Goal: Task Accomplishment & Management: Complete application form

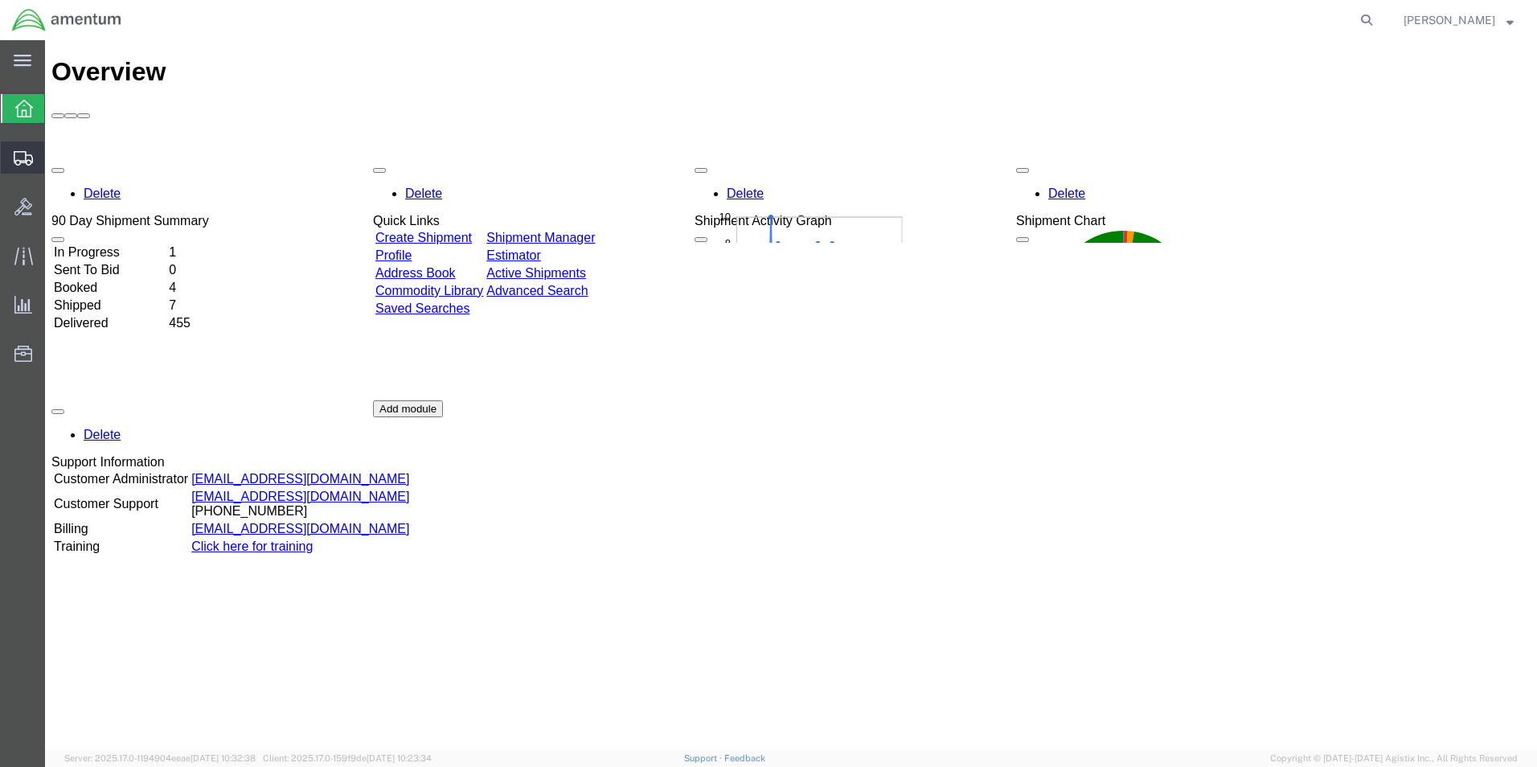
click at [0, 0] on span "Create Shipment" at bounding box center [0, 0] width 0 height 0
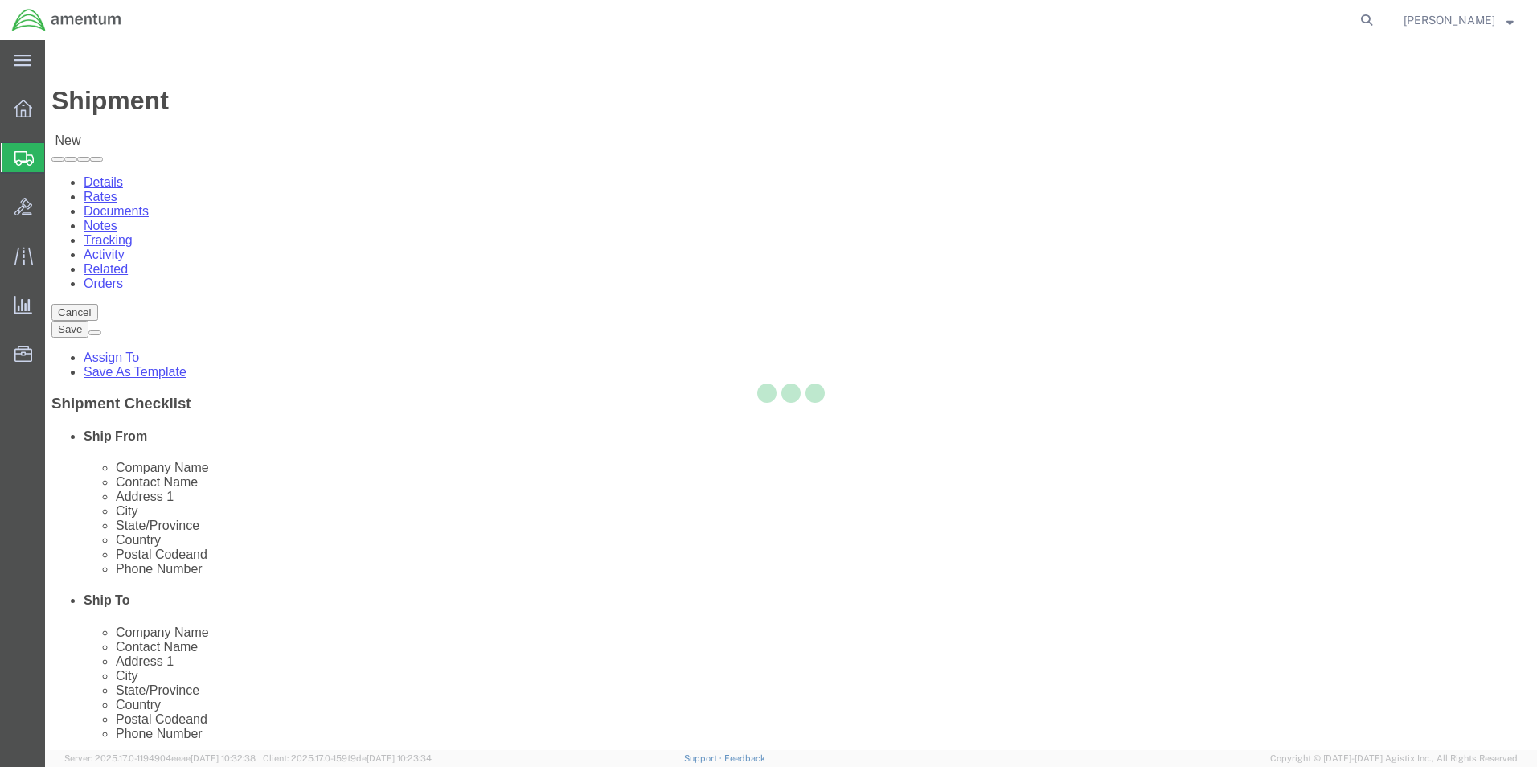
select select
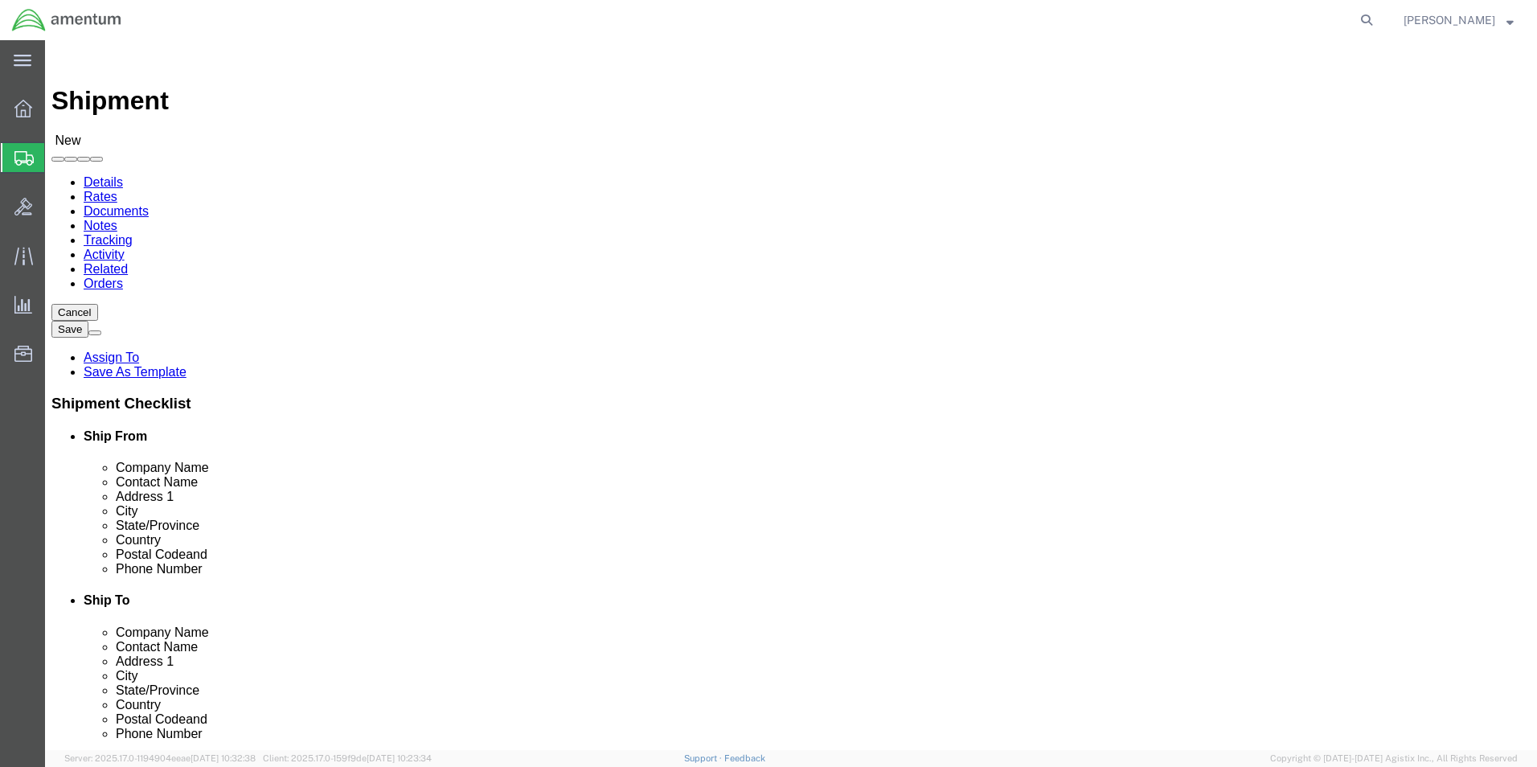
click input "text"
type input "cbp"
select select "49929"
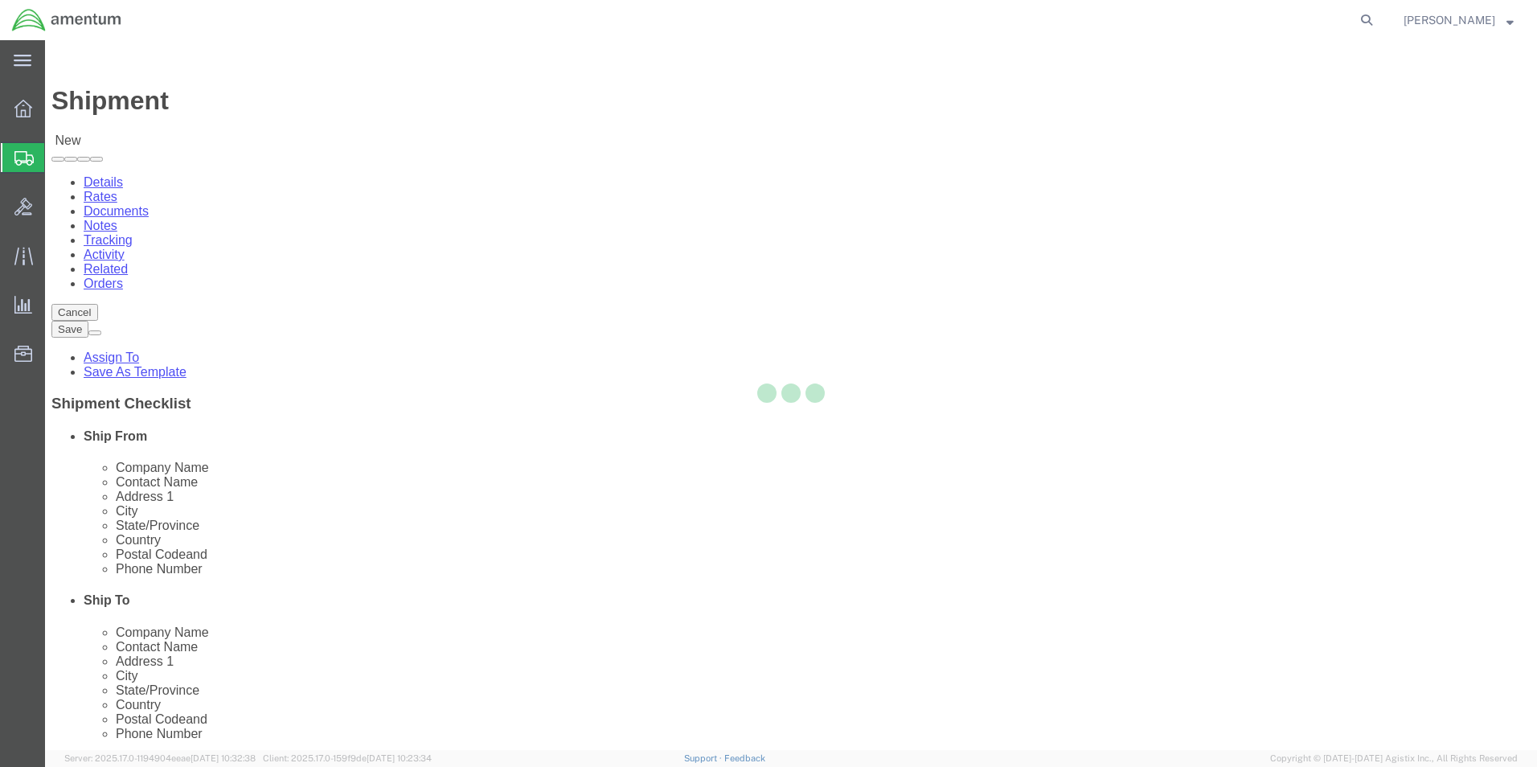
select select "[GEOGRAPHIC_DATA]"
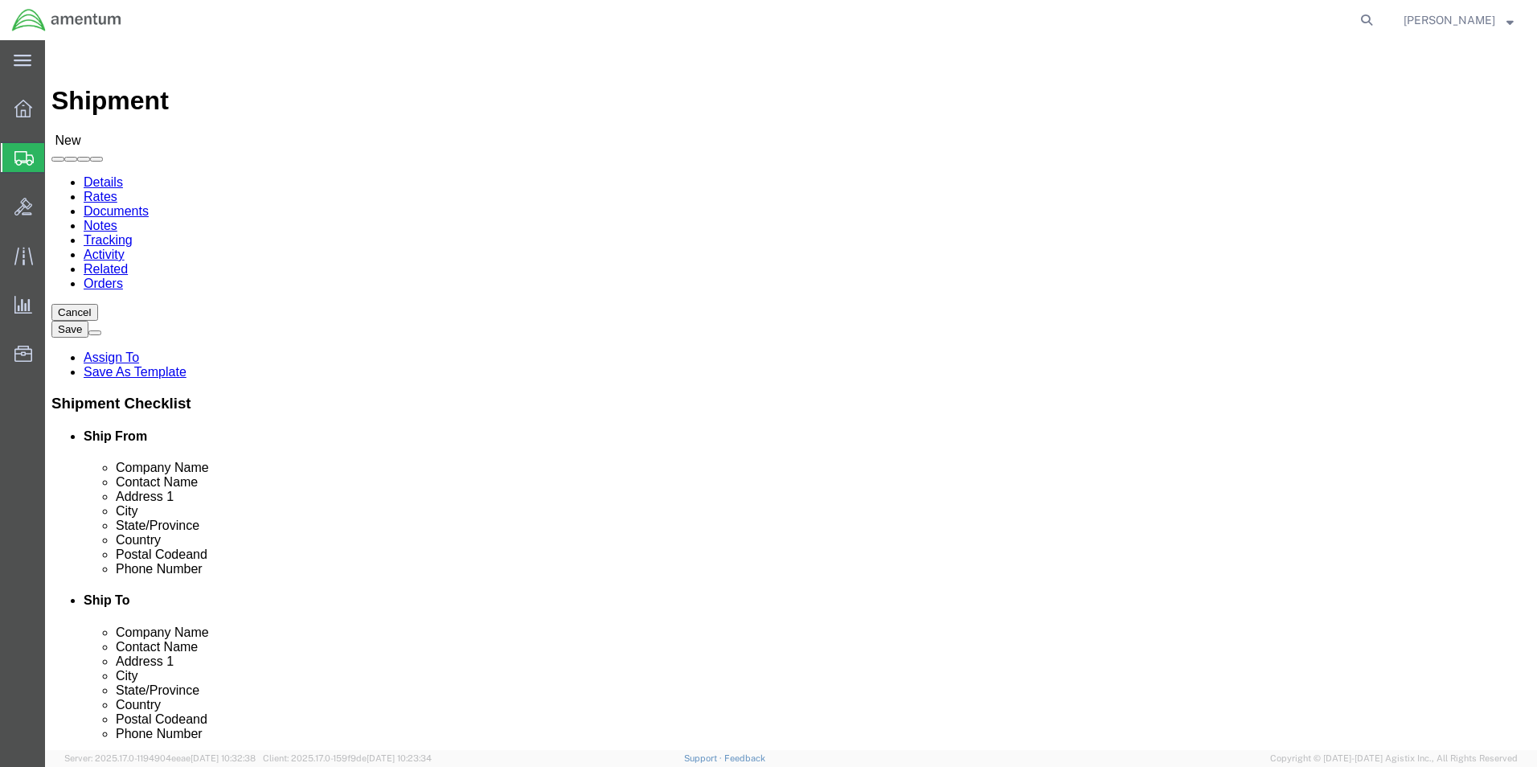
drag, startPoint x: 456, startPoint y: 576, endPoint x: 202, endPoint y: 583, distance: 254.2
click div "Email"
type input "[PERSON_NAME][EMAIL_ADDRESS][PERSON_NAME][DOMAIN_NAME]"
click input "text"
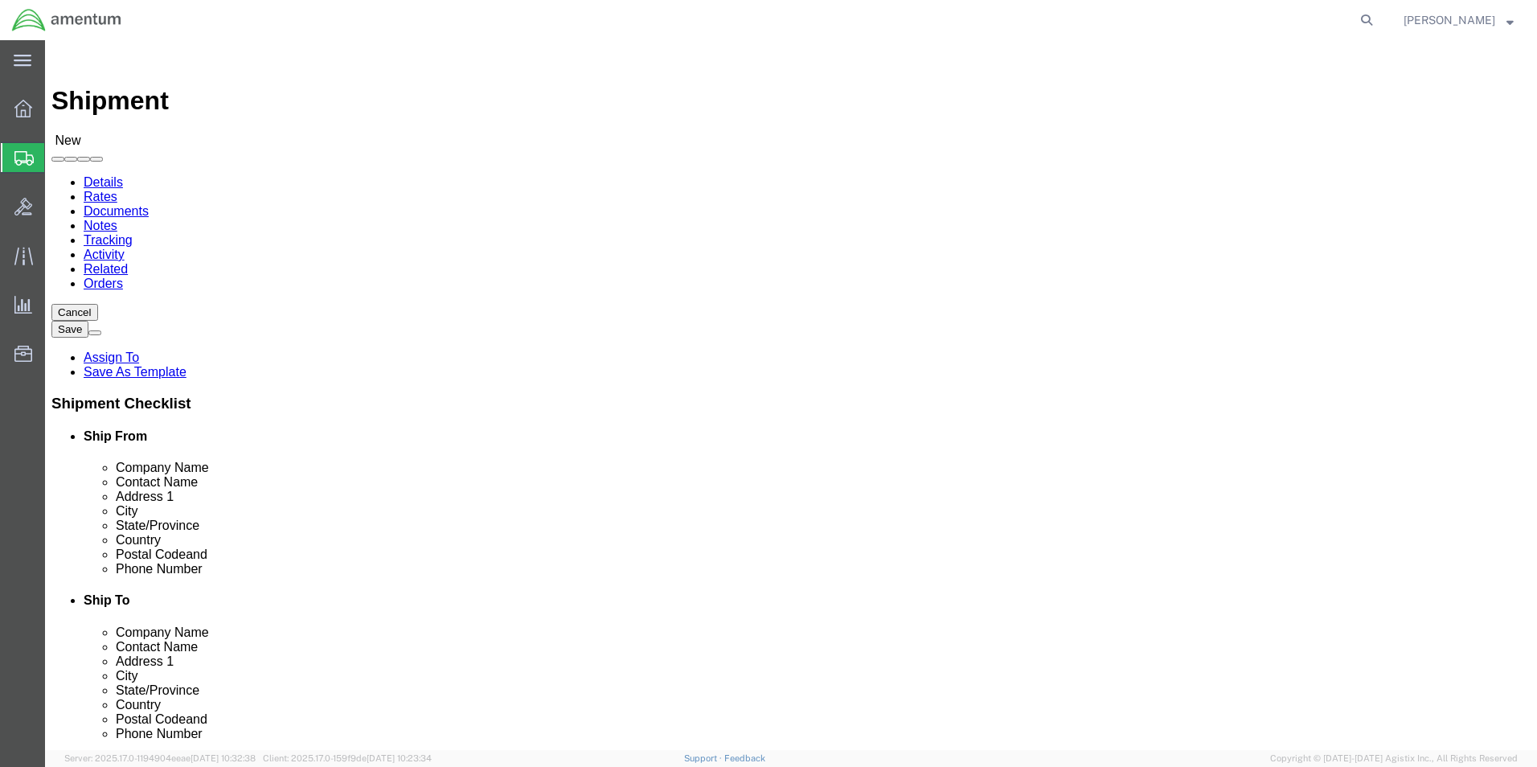
click div "Location My Profile Location [PHONE_NUMBER] [PHONE_NUMBER] [PHONE_NUMBER] [PHON…"
type input "cbp"
select select "49946"
select select "CA"
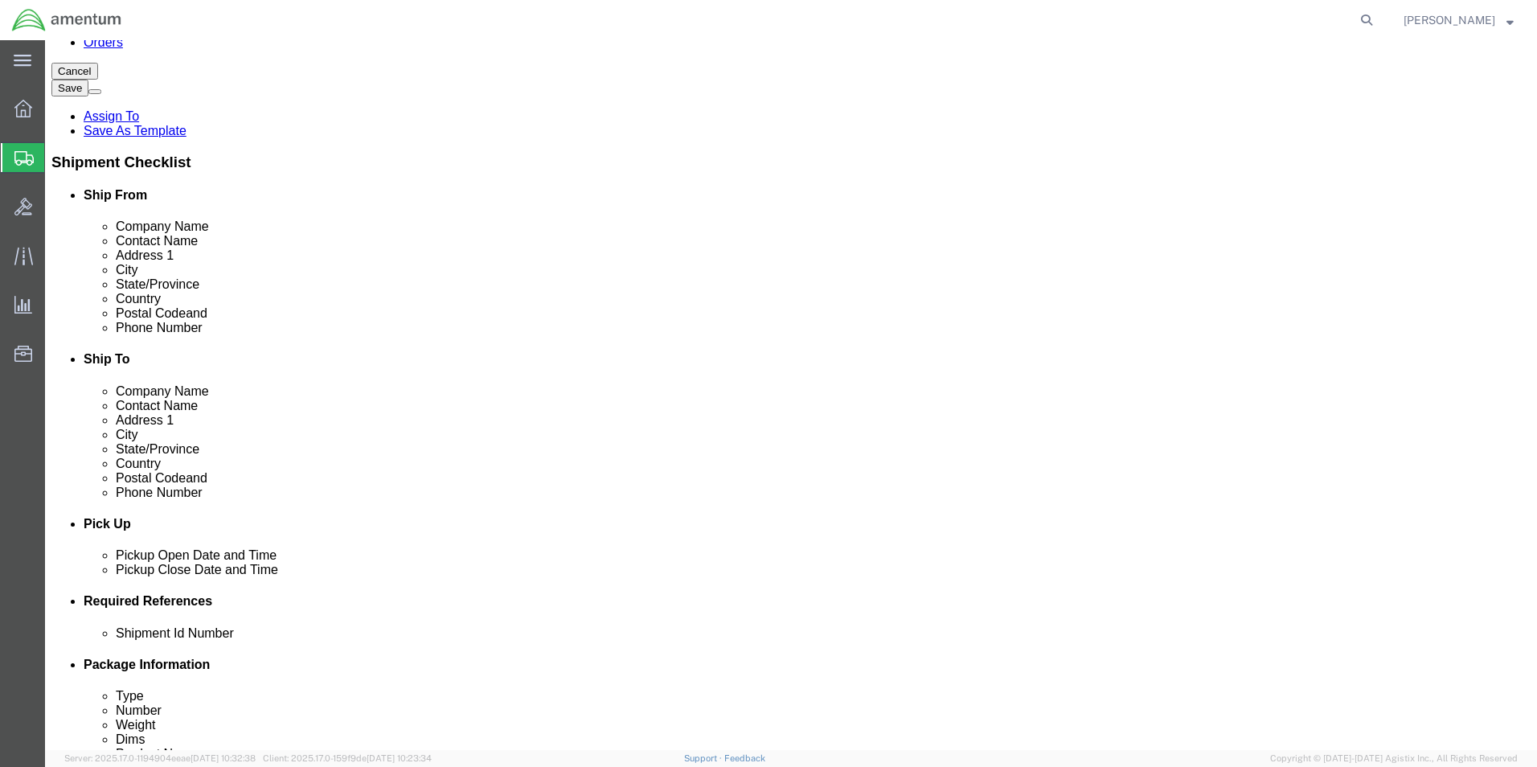
scroll to position [482, 0]
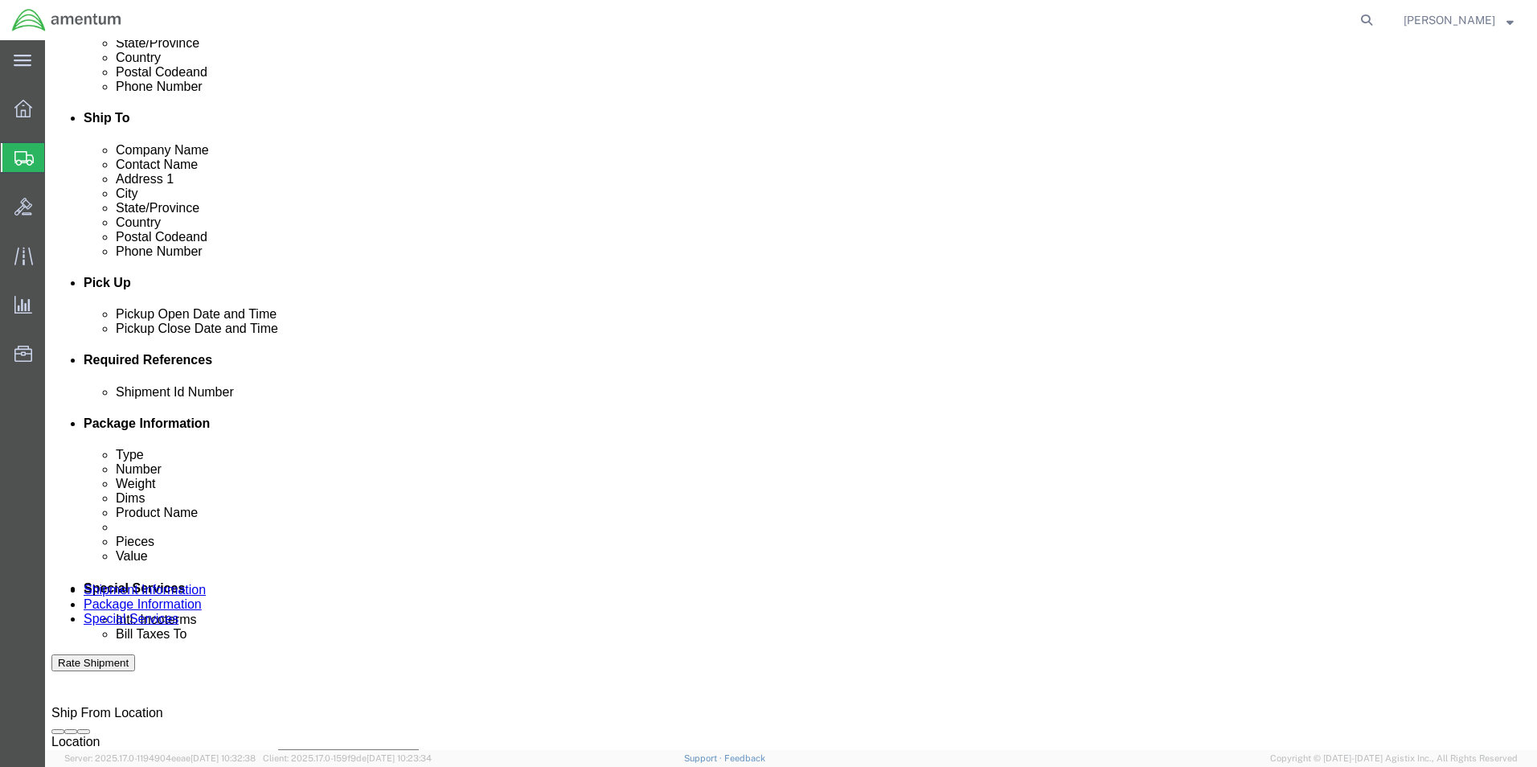
click div "[DATE] 12:00 PM"
type input "1:00 PM"
click button "Apply"
click button "Add reference"
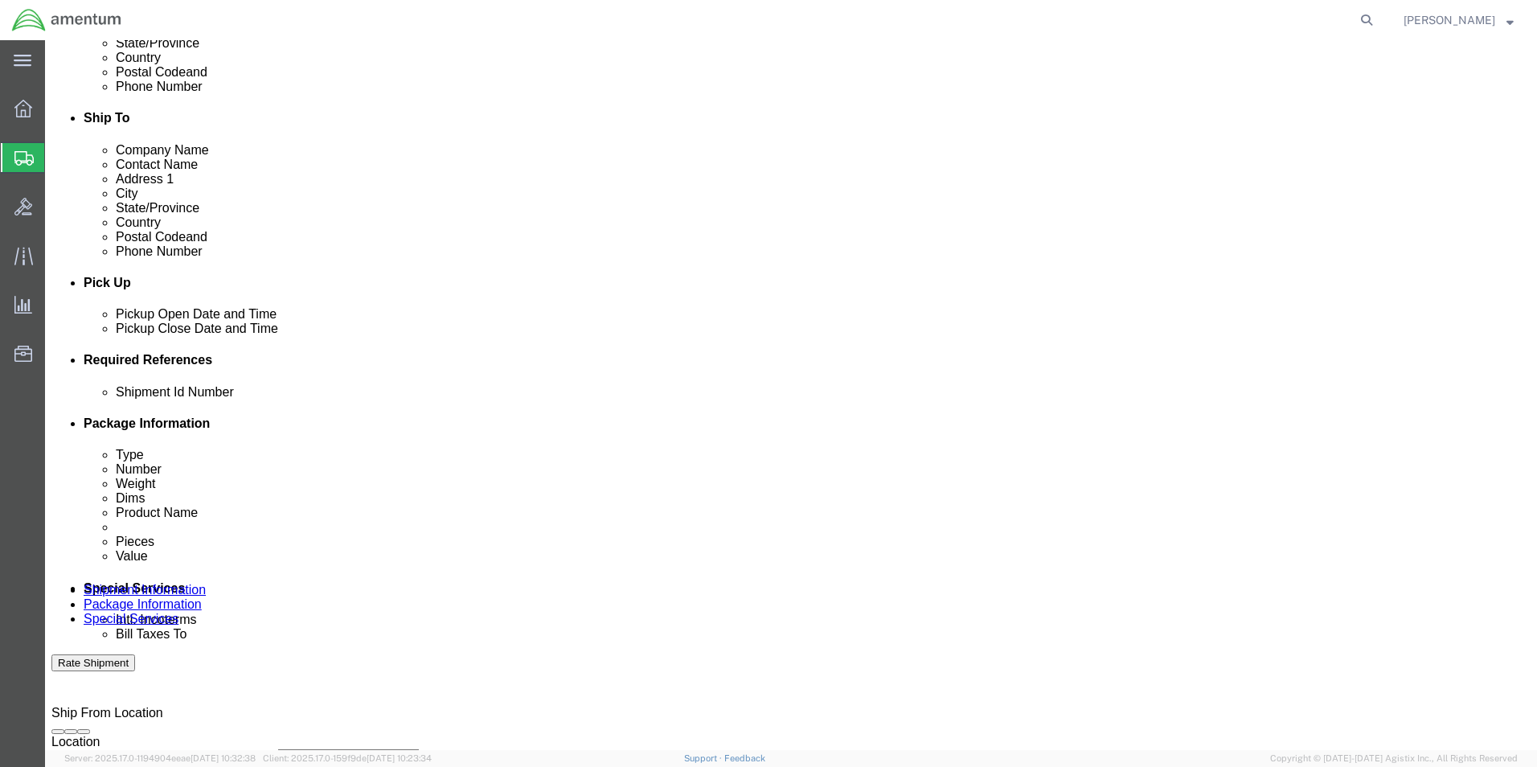
click button "Add reference"
click input "text"
type input "[DATE]"
click select "Select Account Type Activity ID Airline Appointment Number ASN Batch Request # …"
select select "CUSTREF"
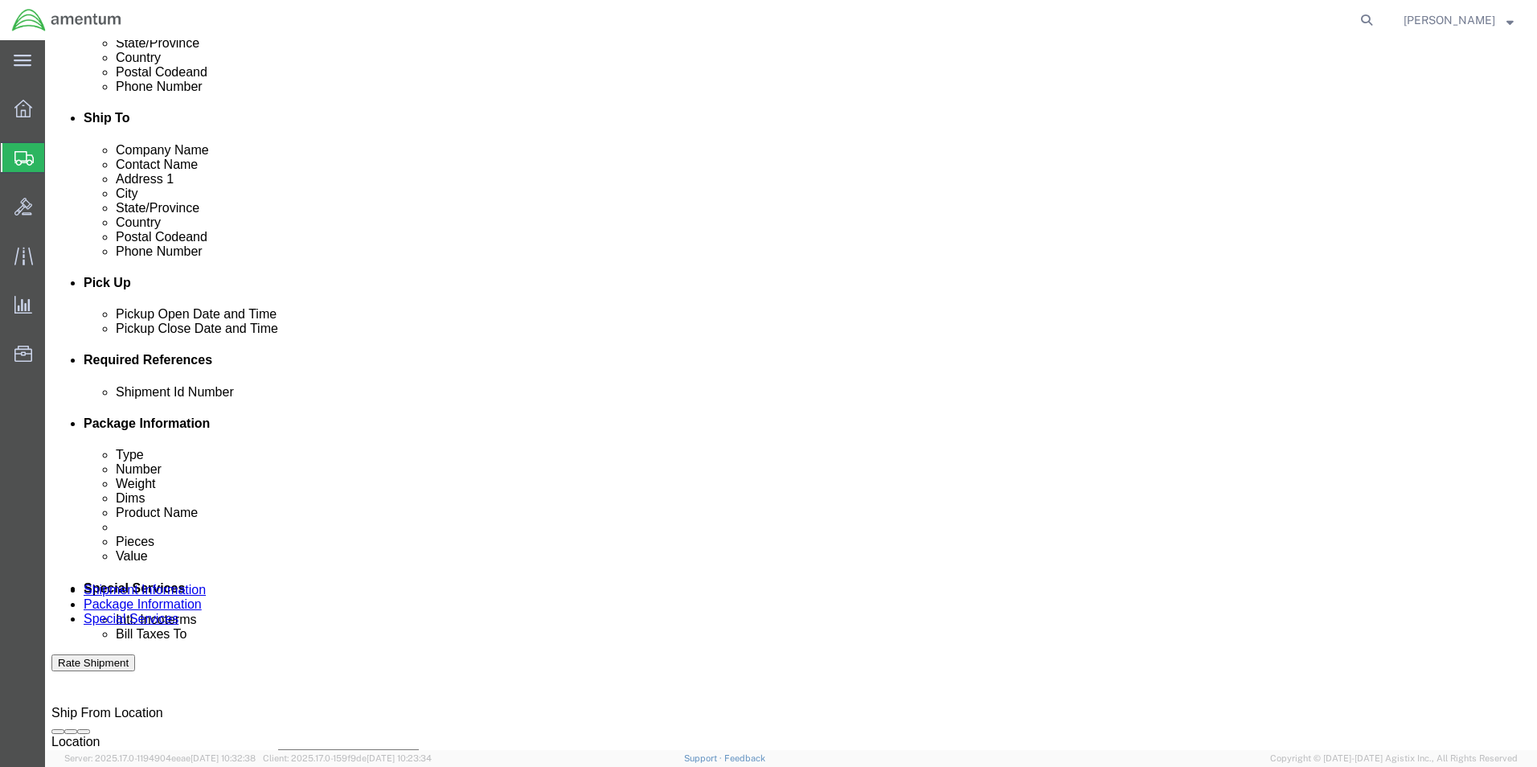
click select "Select Account Type Activity ID Airline Appointment Number ASN Batch Request # …"
click input "text"
type input "u"
click input "USAGE"
type input "USAGE 325791"
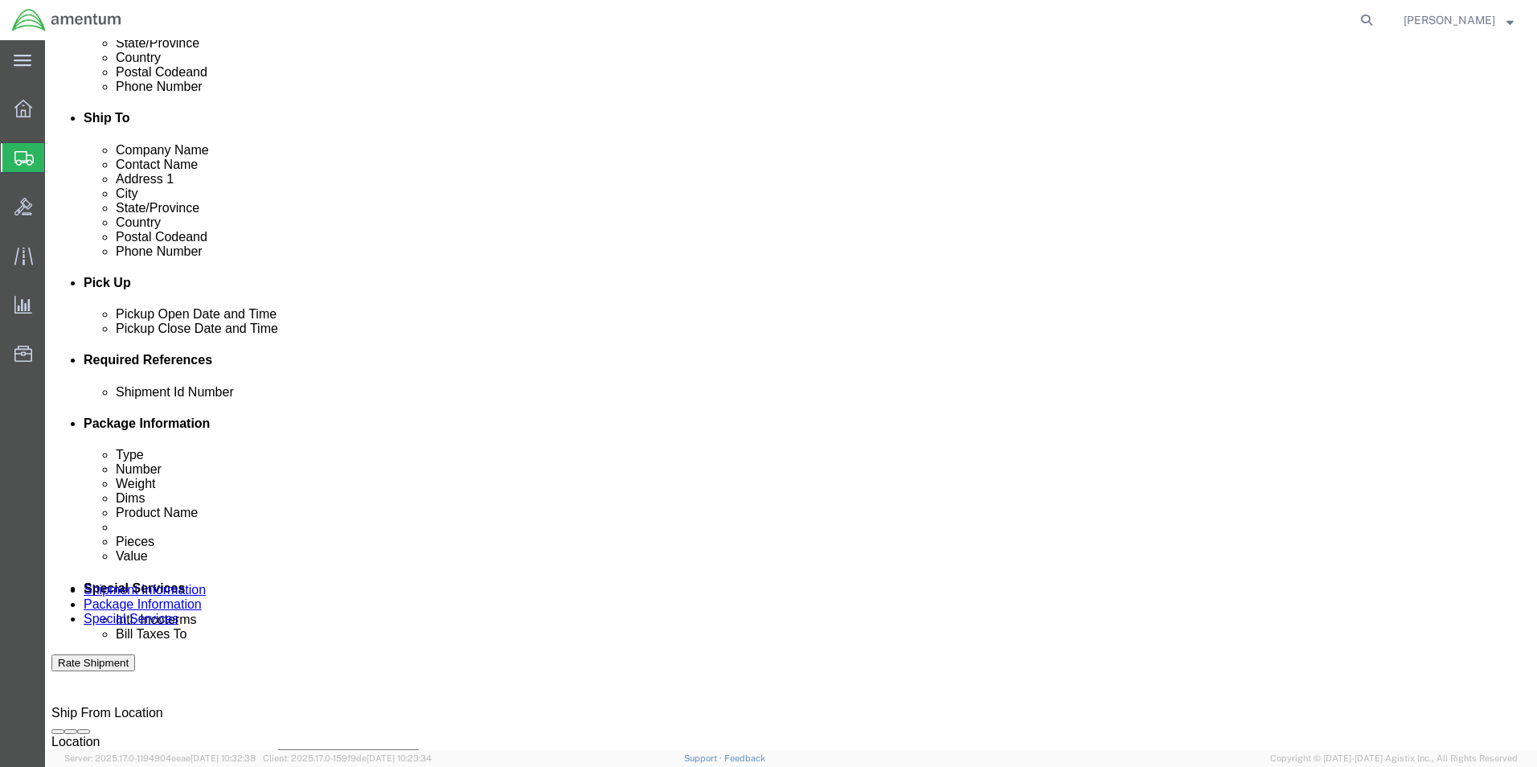
click select "Select Account Type Activity ID Airline Appointment Number ASN Batch Request # …"
select select "PROJNUM"
click select "Select Account Type Activity ID Airline Appointment Number ASN Batch Request # …"
click input "text"
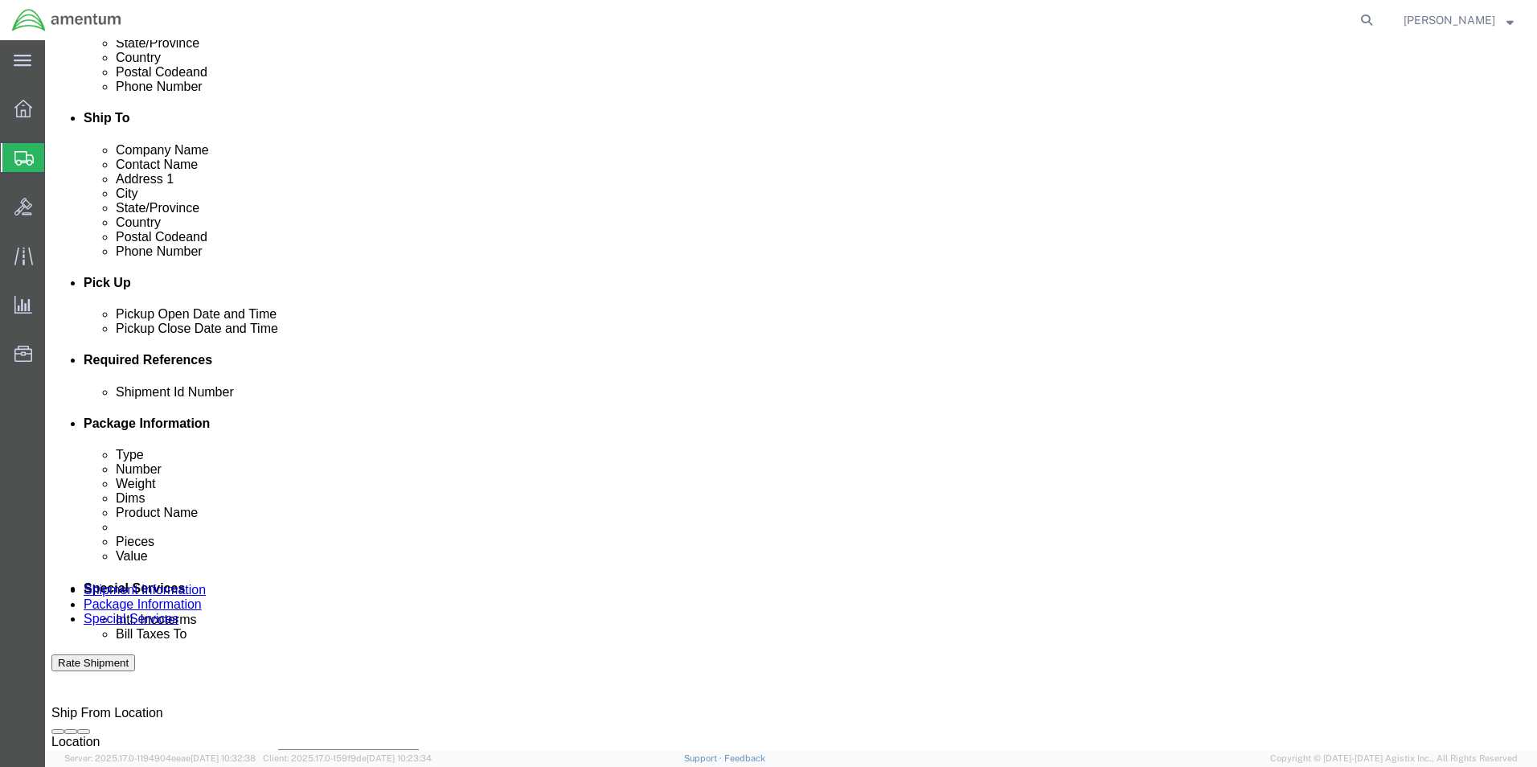
type input "6118.03.03.2219.000.EHO.0000"
click select "Select Account Type Activity ID Airline Appointment Number ASN Batch Request # …"
select select "DEPT"
click select "Select Account Type Activity ID Airline Appointment Number ASN Batch Request # …"
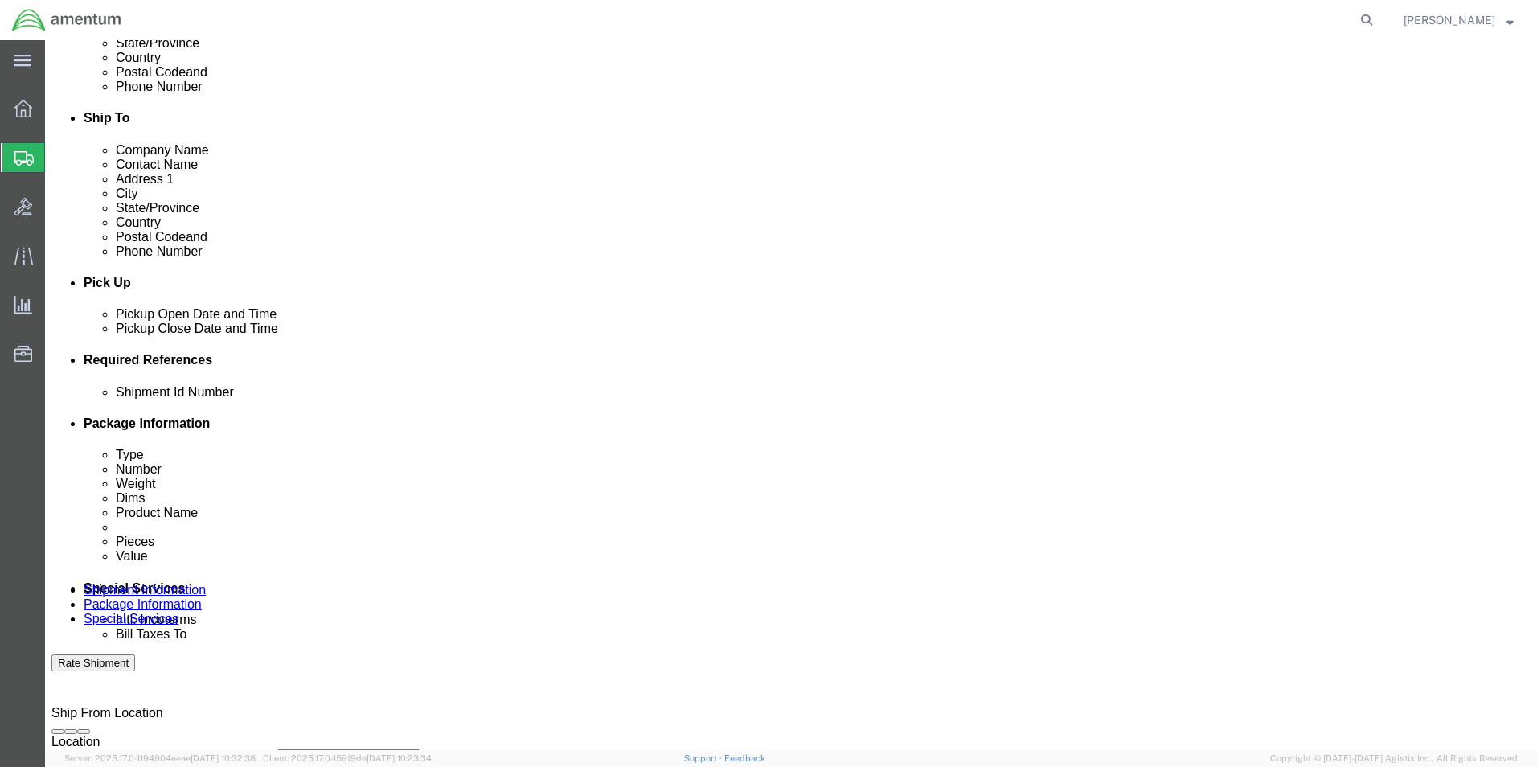
click input "text"
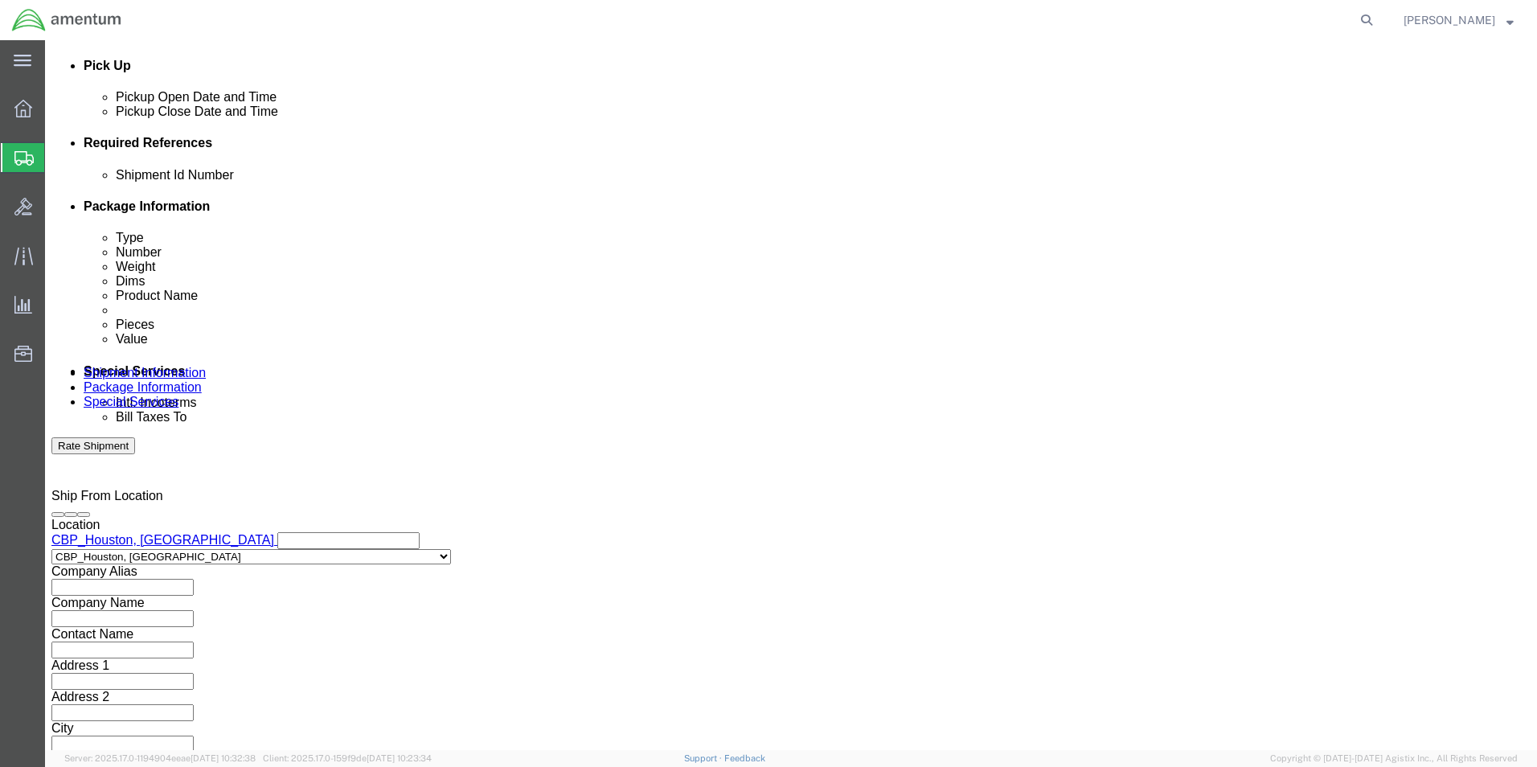
scroll to position [701, 0]
type input "CBP"
click button "Continue"
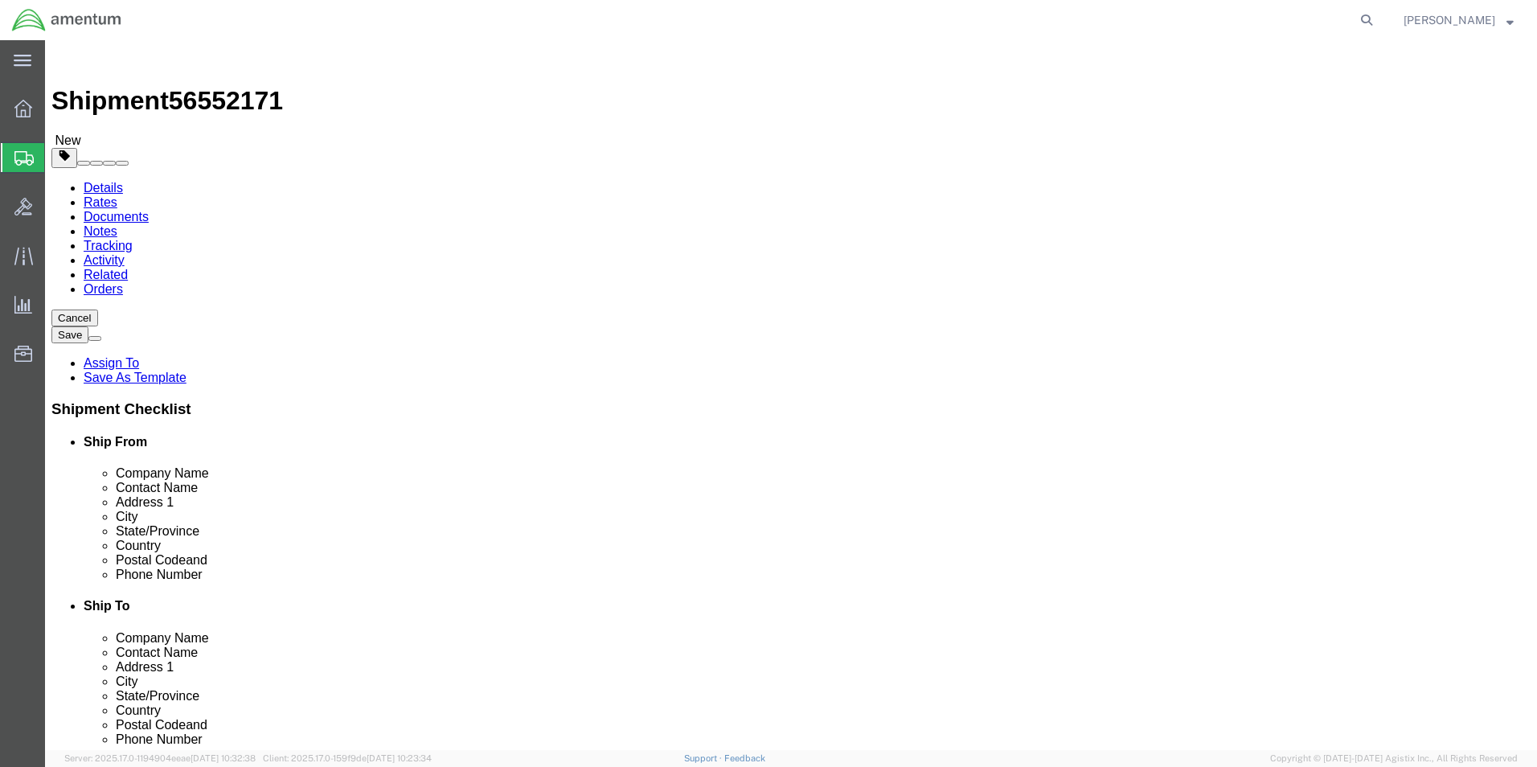
click select "Select BCK Boxes Bale(s) Basket(s) Bolt(s) Bottle(s) Buckets Bulk Bundle(s) Can…"
select select "ENV"
click select "Select BCK Boxes Bale(s) Basket(s) Bolt(s) Bottle(s) Buckets Bulk Bundle(s) Can…"
type input "9.50"
type input "12.50"
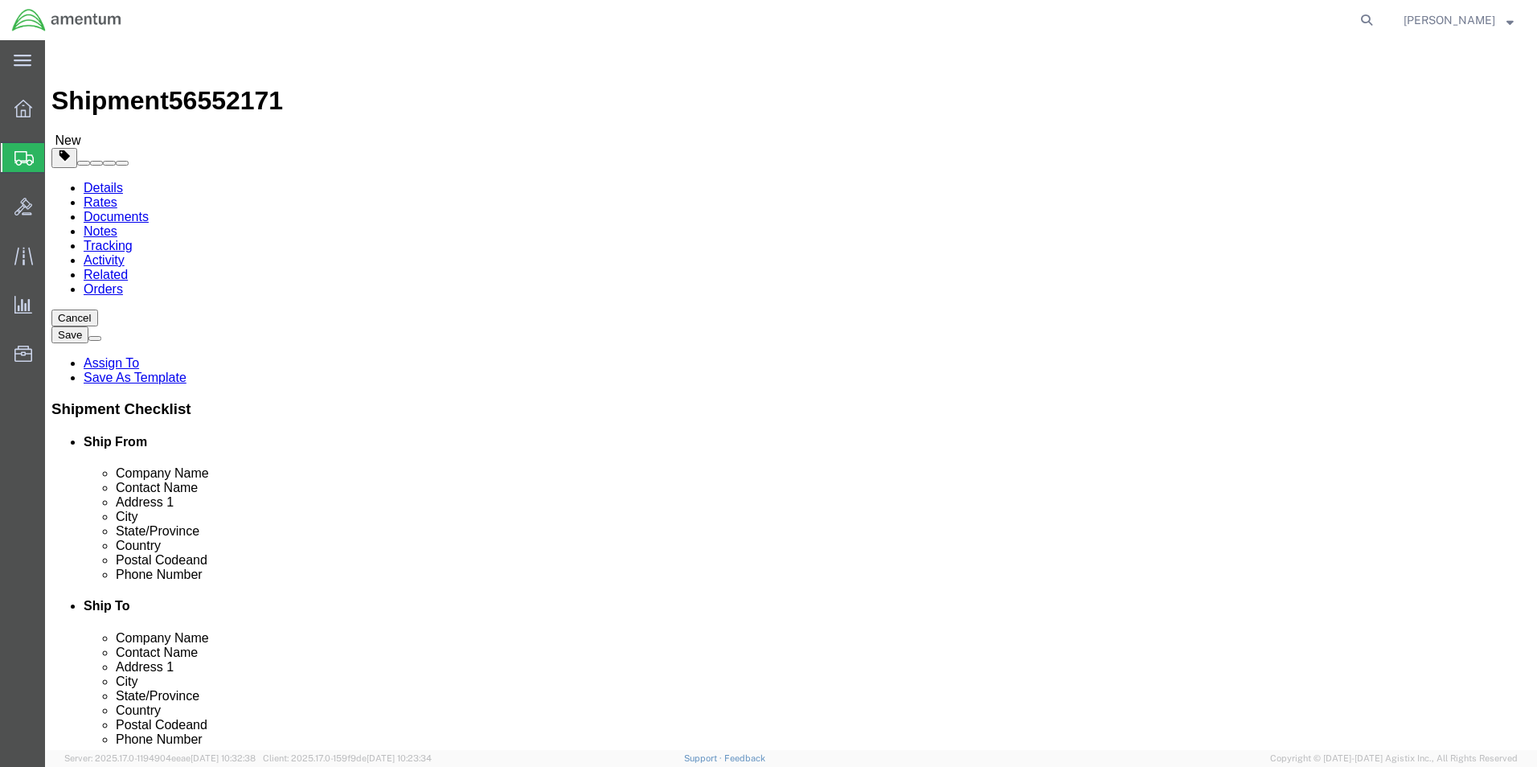
type input "0.25"
type input "1"
click link "Add Content"
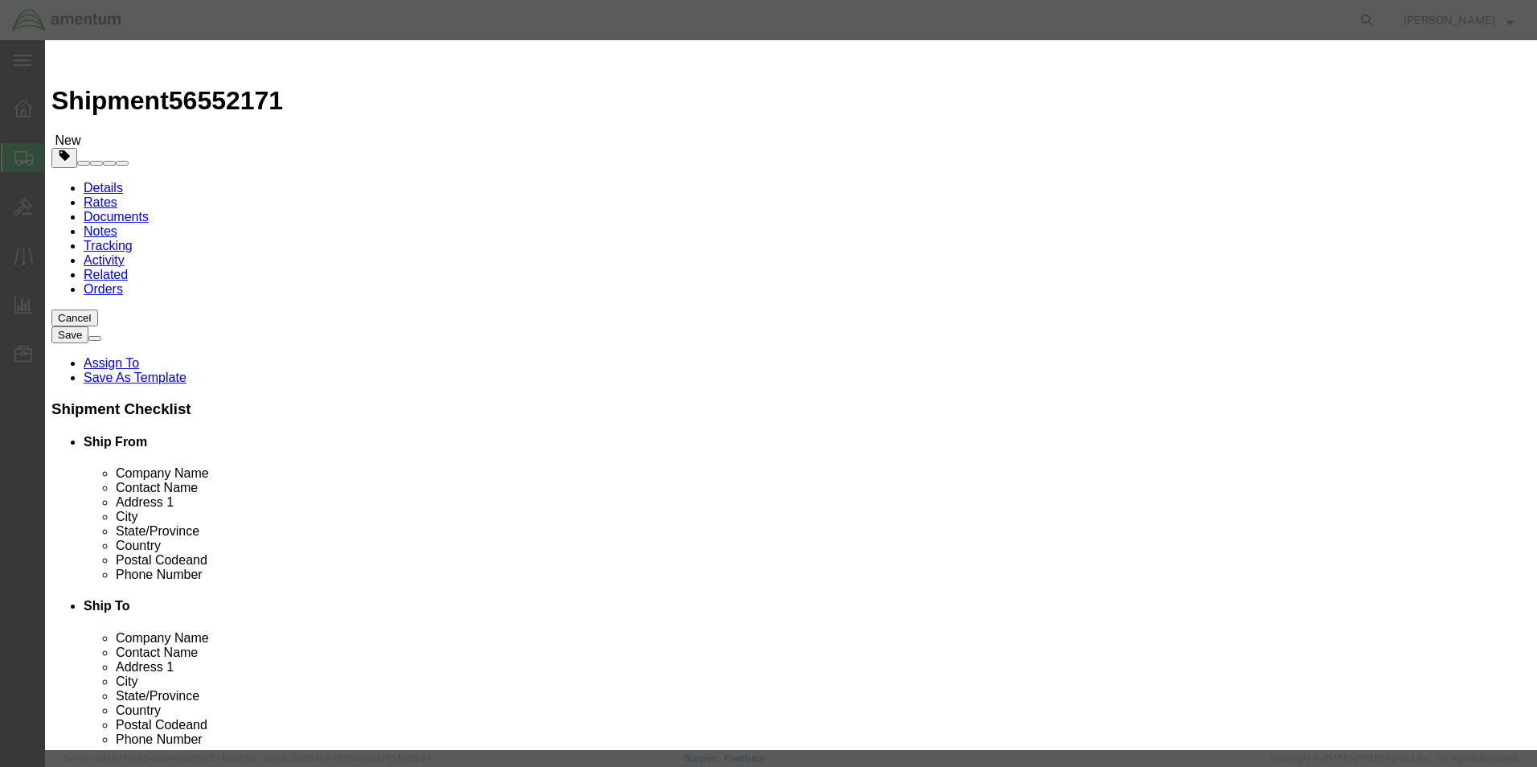
click input "text"
type input "ORING"
click input "0"
type input "1"
click input "text"
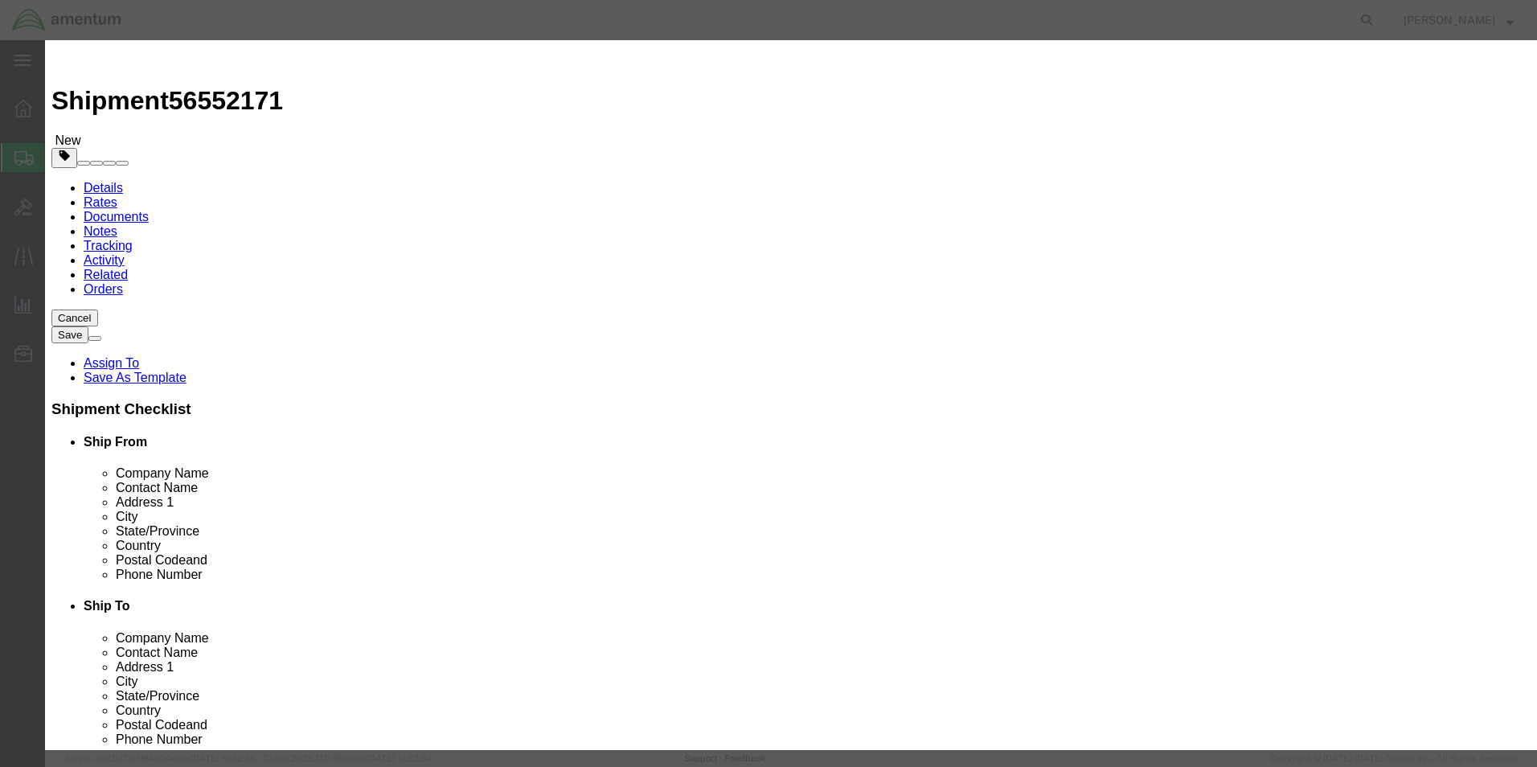
type input "20.00"
click button "Save & Close"
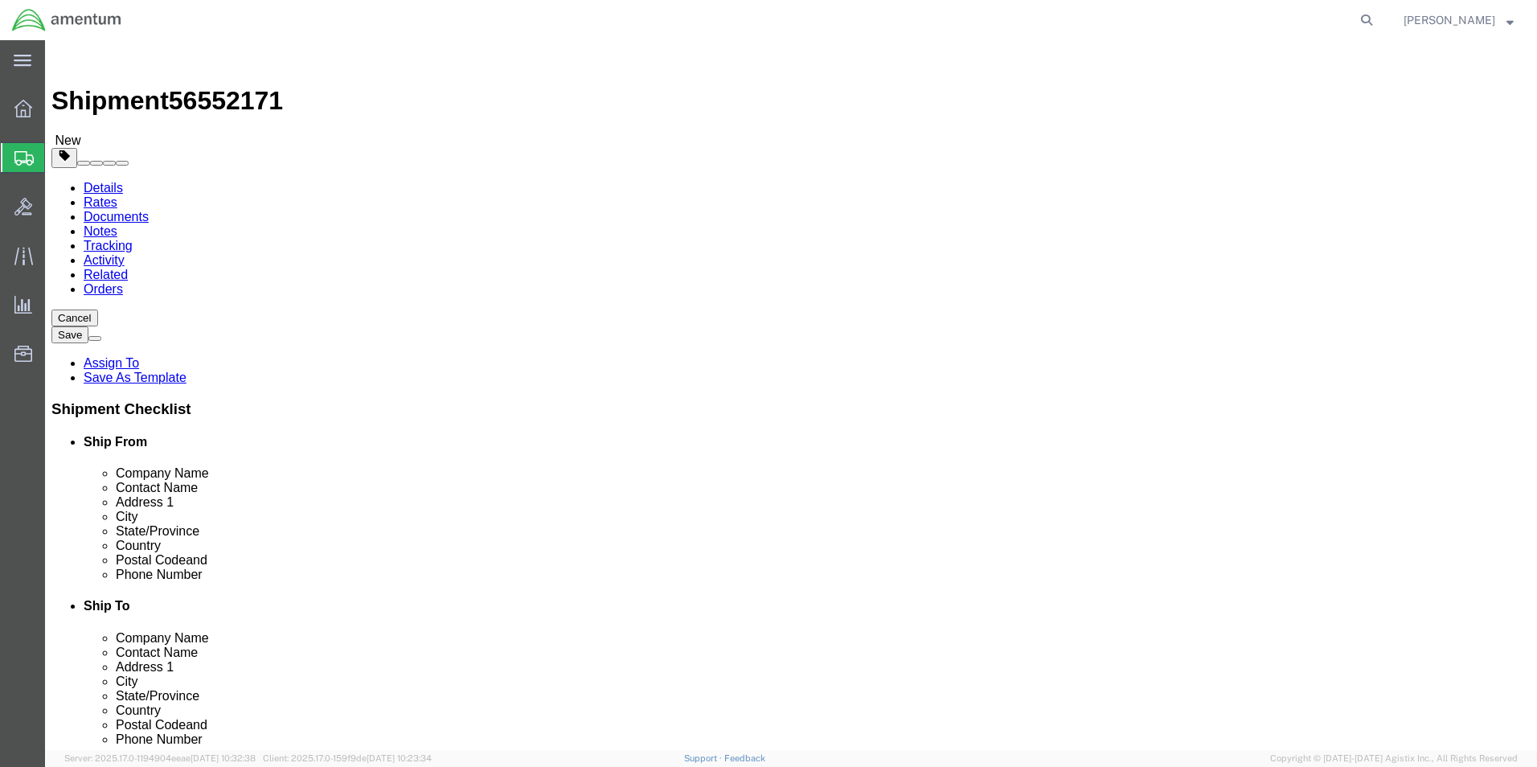
click button "Rate Shipment"
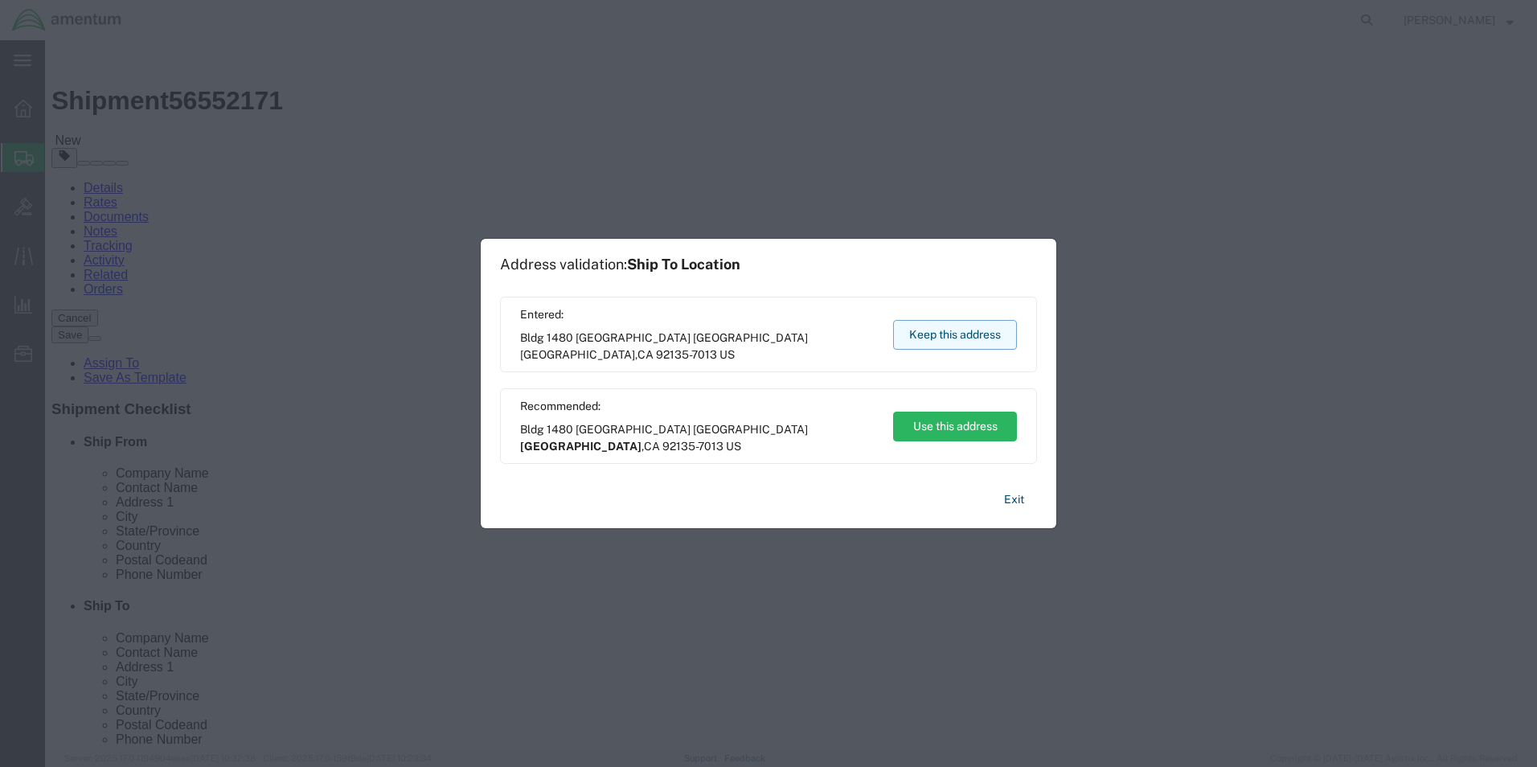
click at [983, 330] on button "Keep this address" at bounding box center [955, 335] width 124 height 30
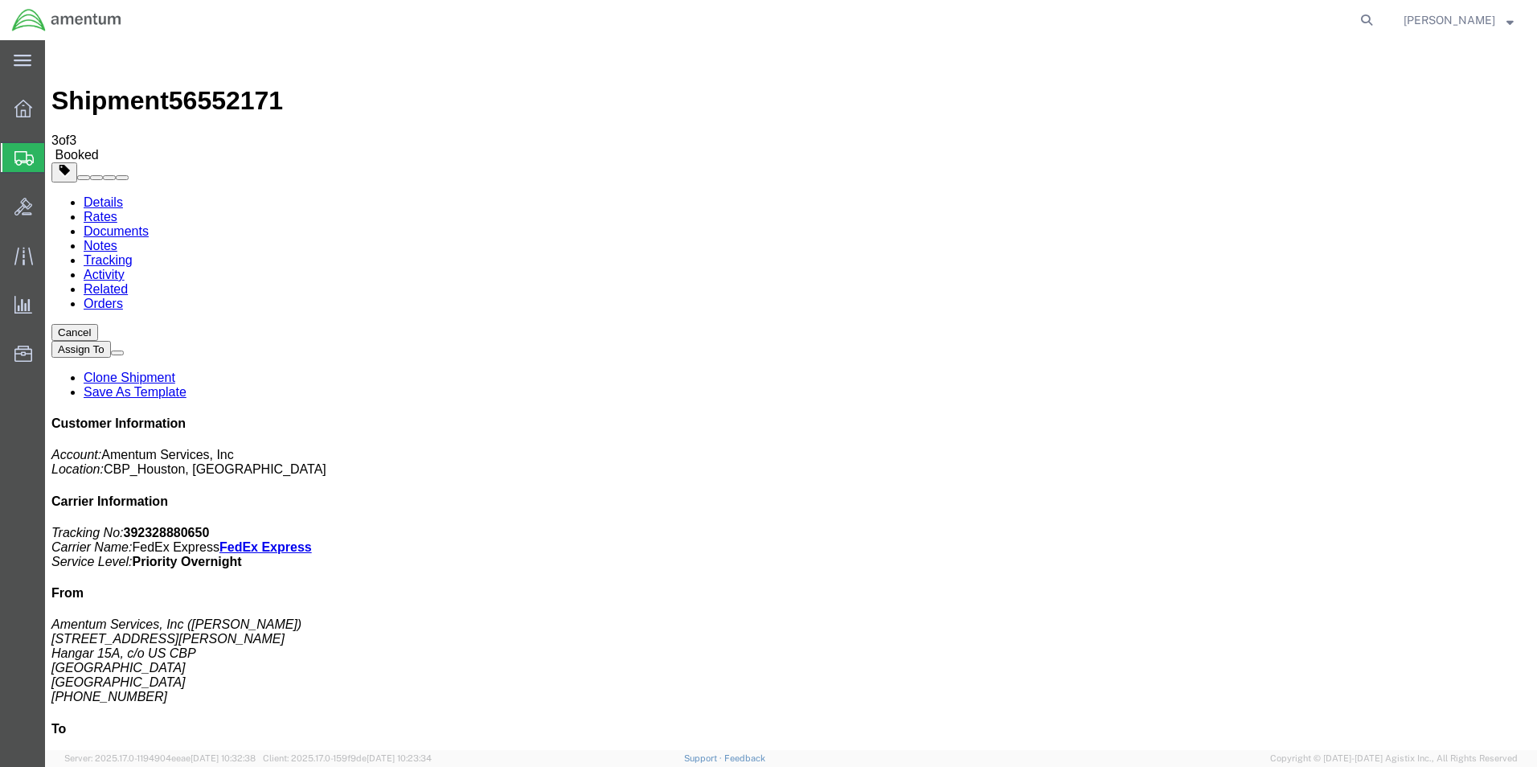
checkbox input "true"
click at [84, 195] on link "Details" at bounding box center [103, 202] width 39 height 14
click link "Schedule pickup request"
